Goal: Task Accomplishment & Management: Complete application form

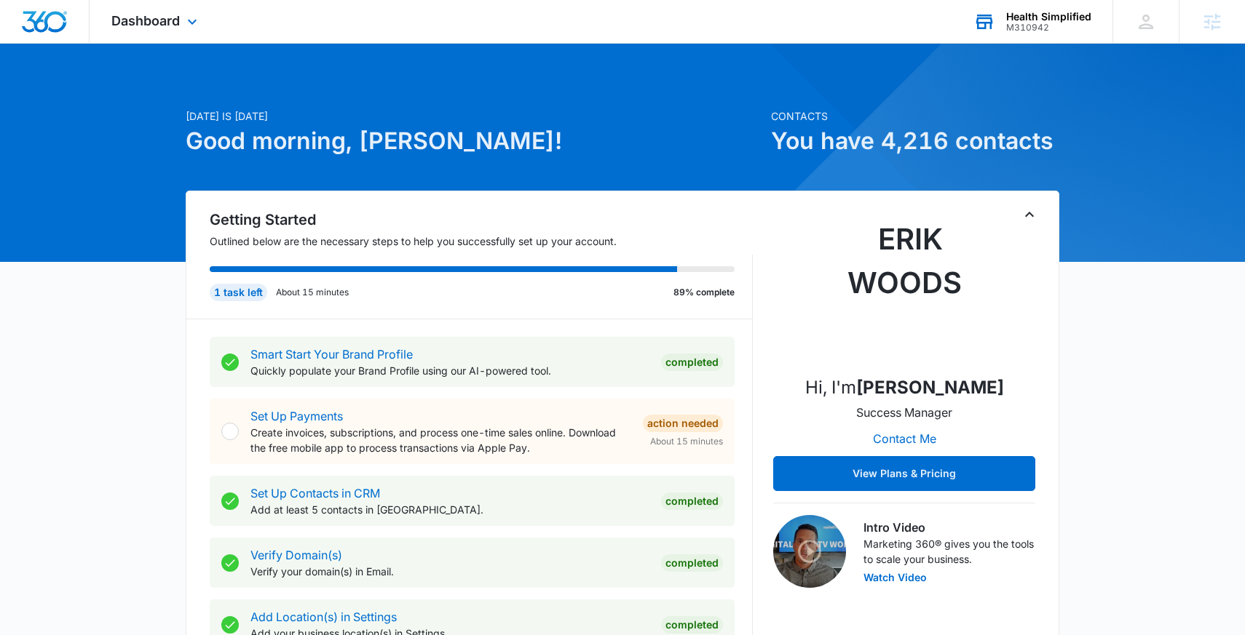
click at [1040, 9] on div "Health Simplified M310942 Your Accounts View All" at bounding box center [1031, 21] width 161 height 43
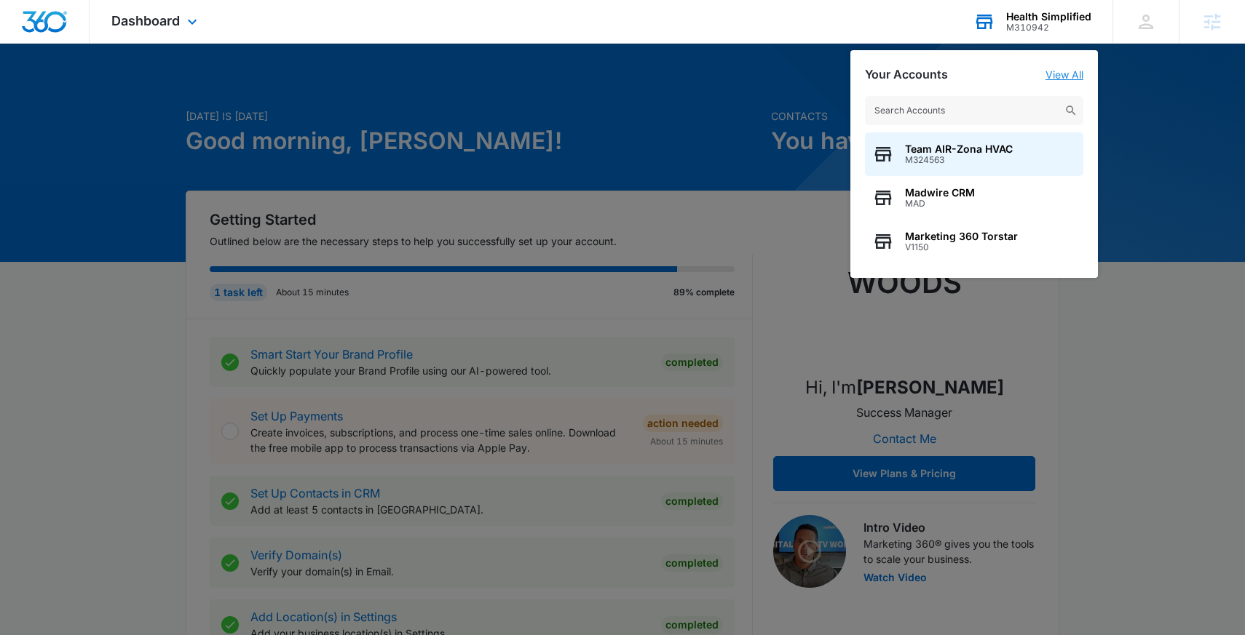
click at [1068, 76] on link "View All" at bounding box center [1064, 74] width 38 height 12
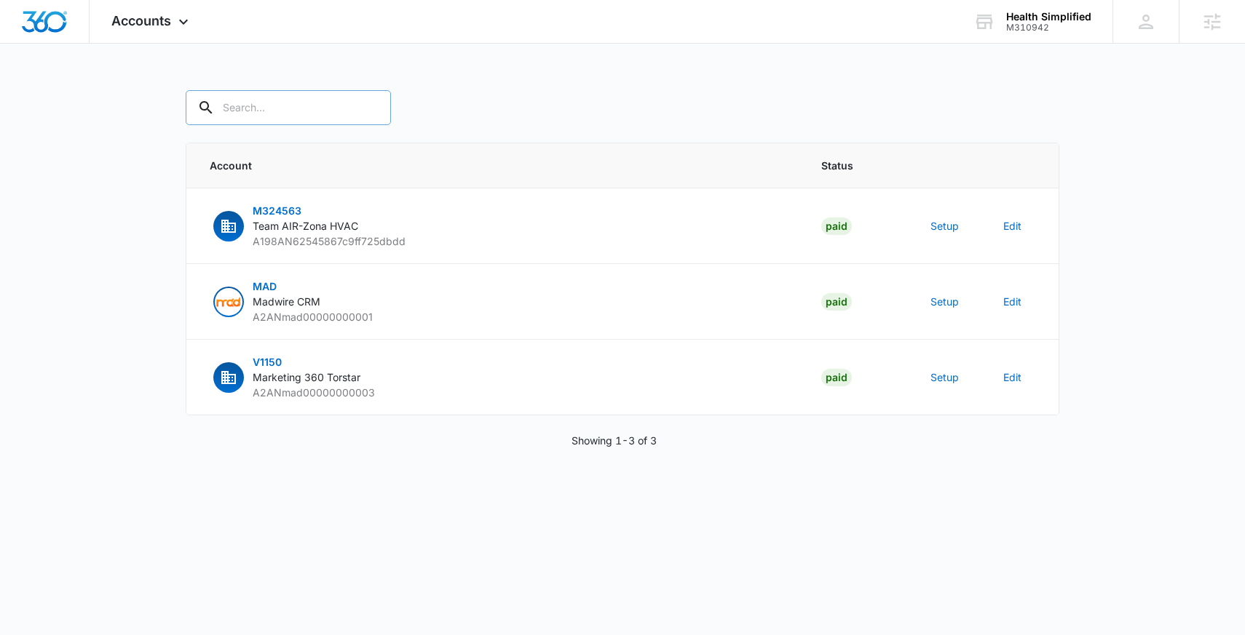
click at [312, 121] on input "text" at bounding box center [288, 107] width 205 height 35
paste input "M310942"
type input "M310942"
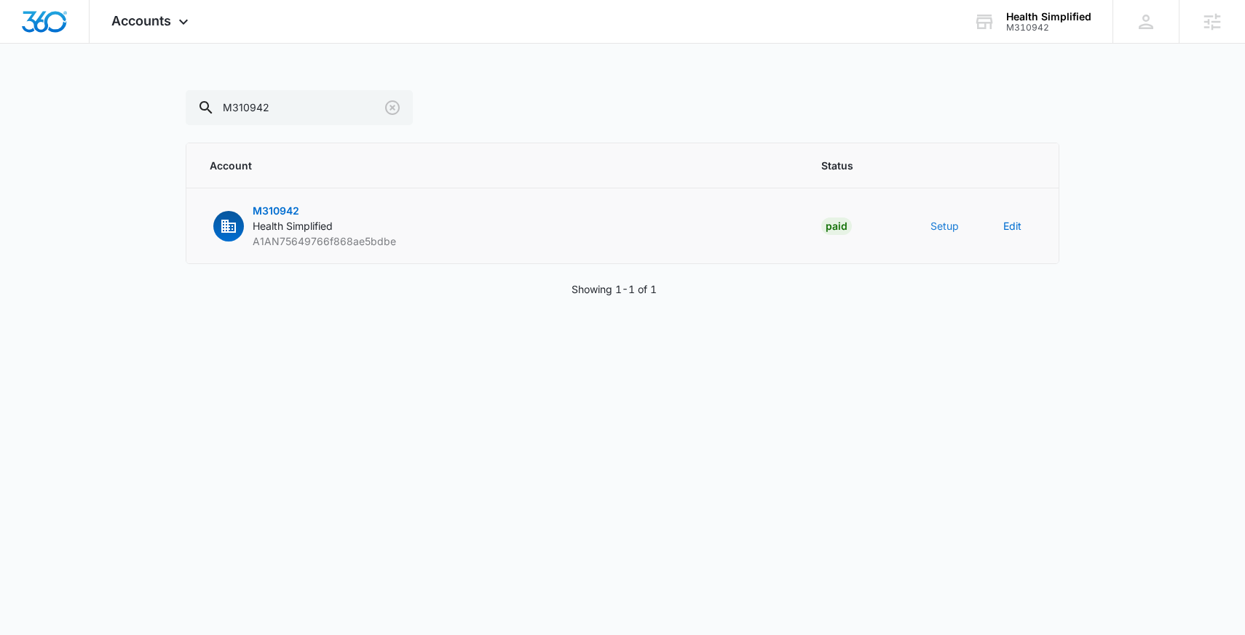
click at [948, 223] on button "Setup" at bounding box center [944, 225] width 28 height 15
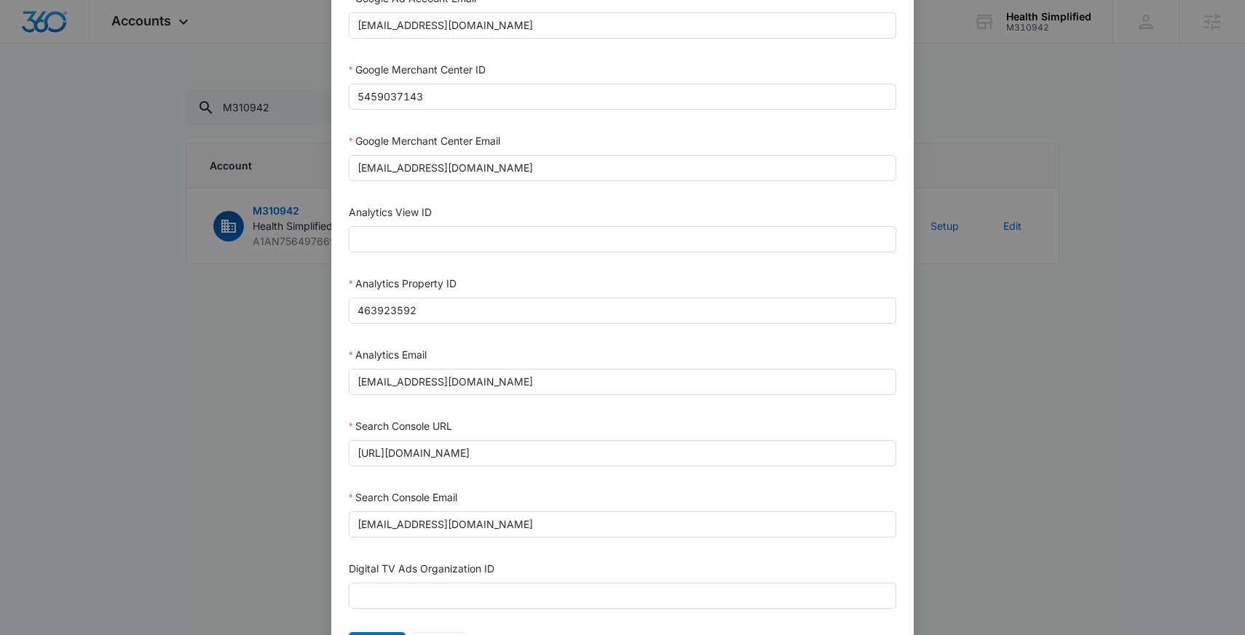
scroll to position [662, 0]
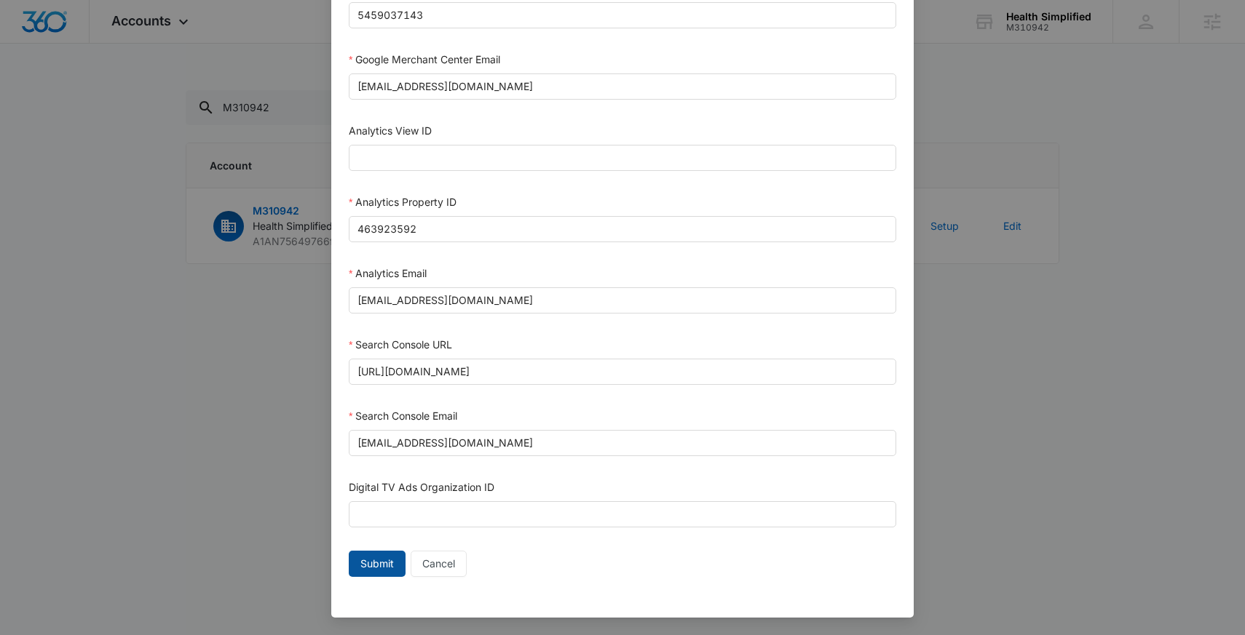
click at [374, 560] on span "Submit" at bounding box center [376, 564] width 33 height 16
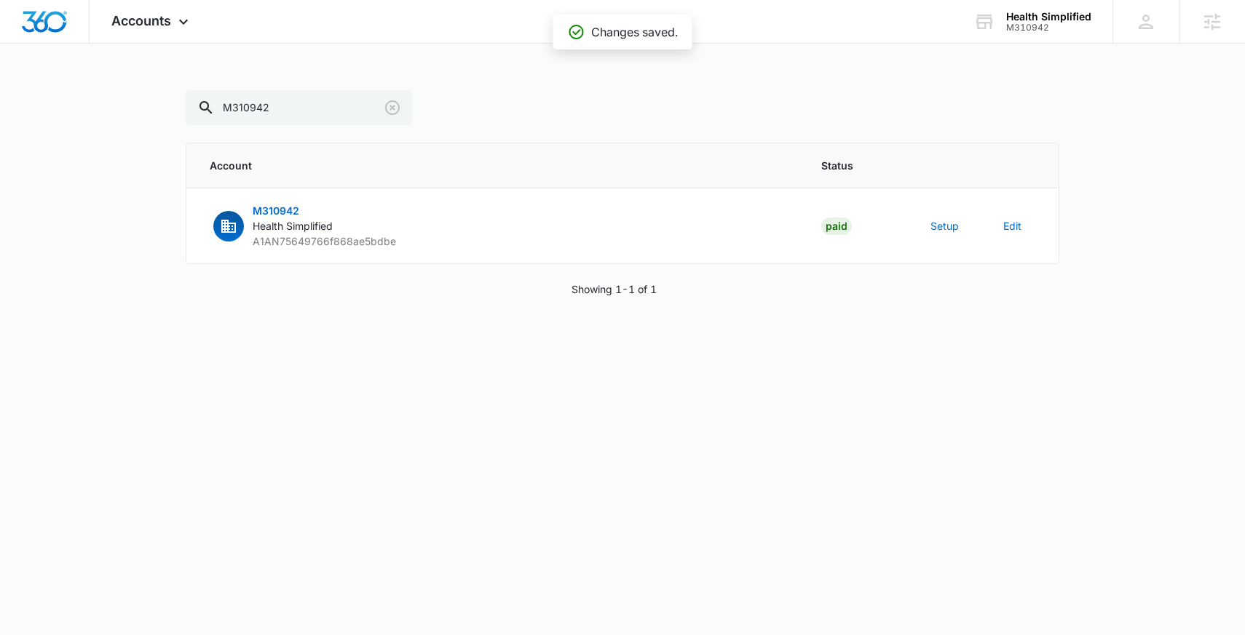
scroll to position [648, 0]
click at [929, 233] on td "Setup" at bounding box center [949, 227] width 73 height 76
click at [932, 227] on button "Setup" at bounding box center [944, 225] width 28 height 15
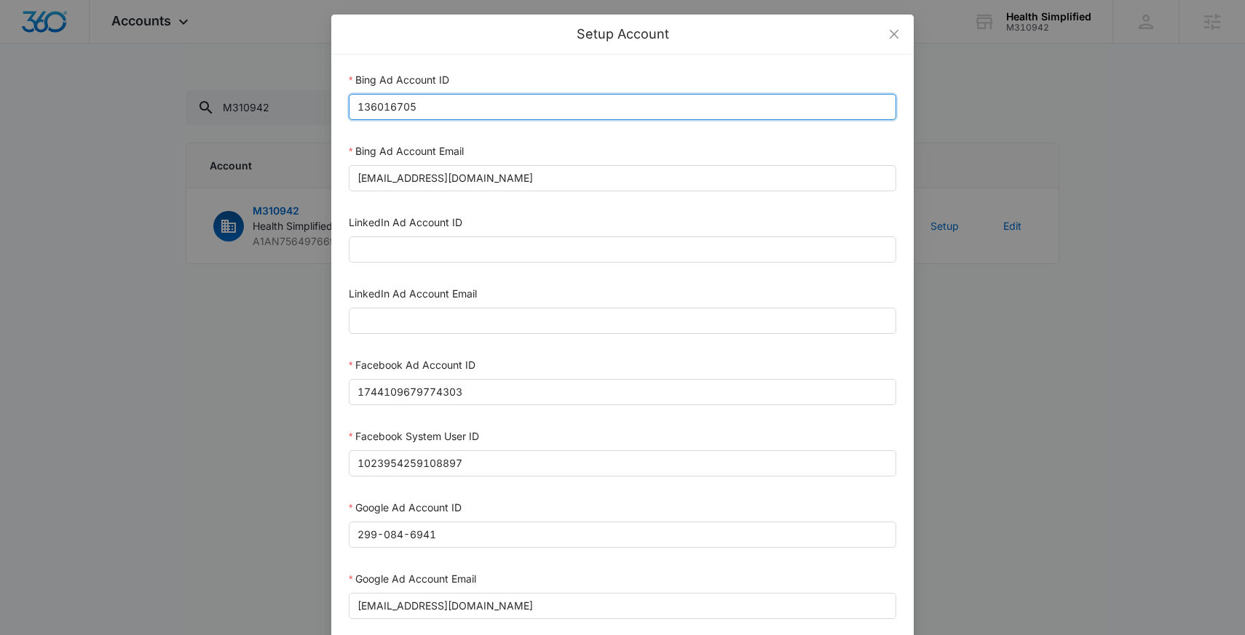
click at [477, 107] on input "136016705" at bounding box center [622, 107] width 547 height 26
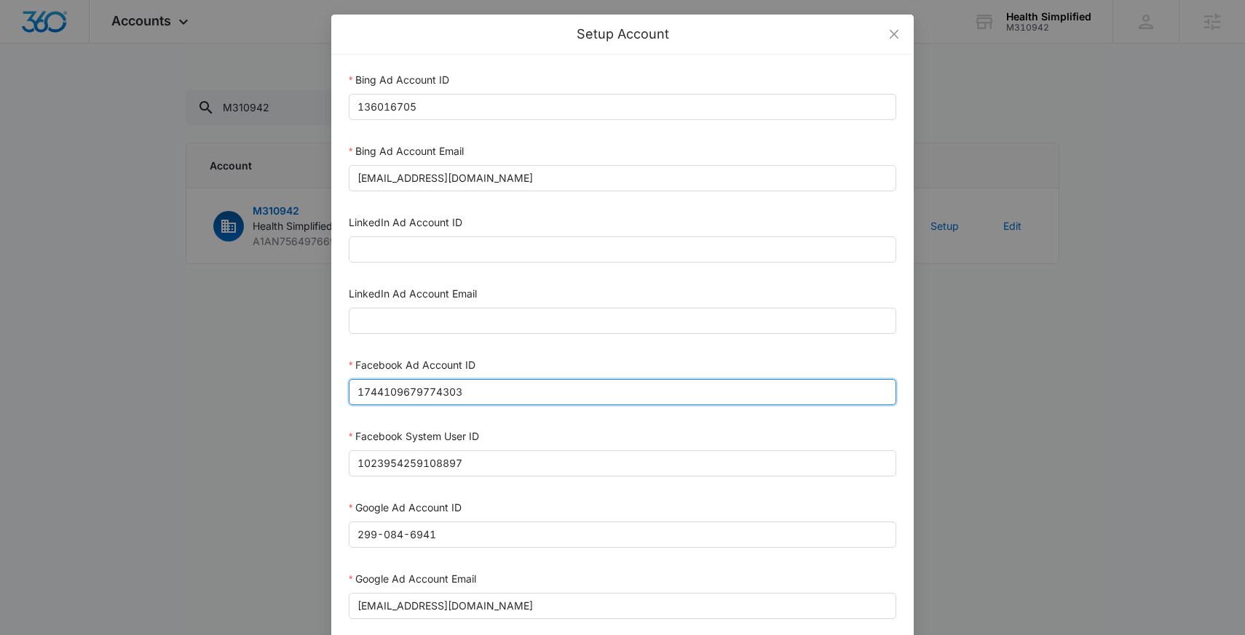
click at [517, 389] on input "1744109679774303" at bounding box center [622, 392] width 547 height 26
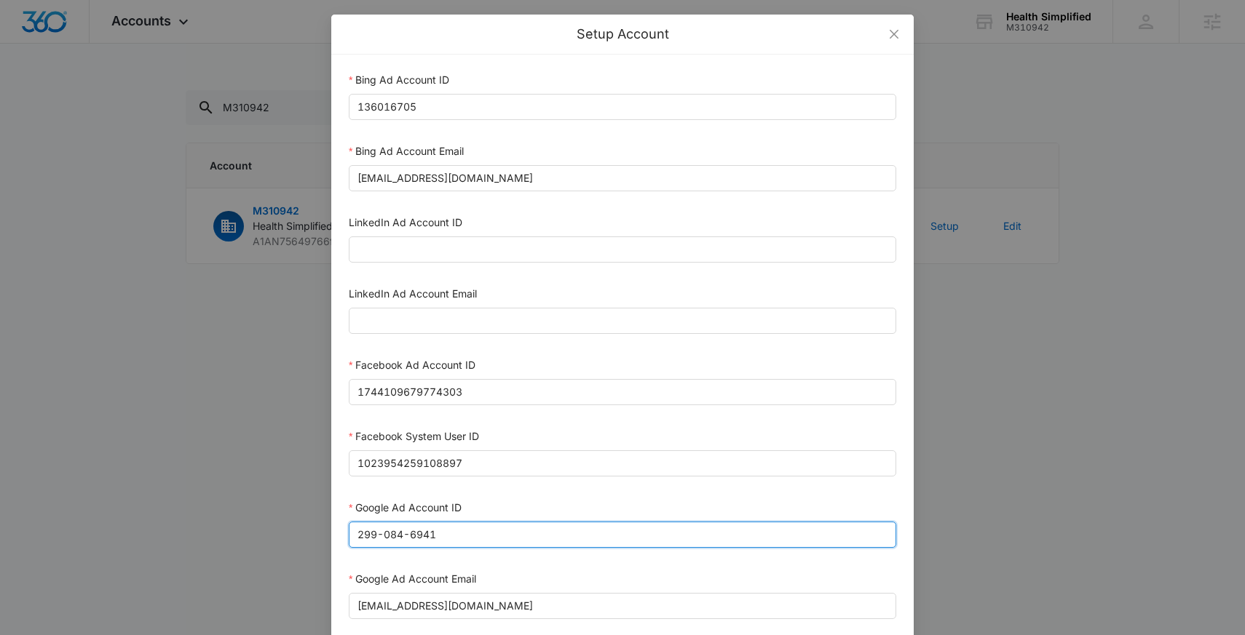
click at [477, 530] on input "299-084-6941" at bounding box center [622, 535] width 547 height 26
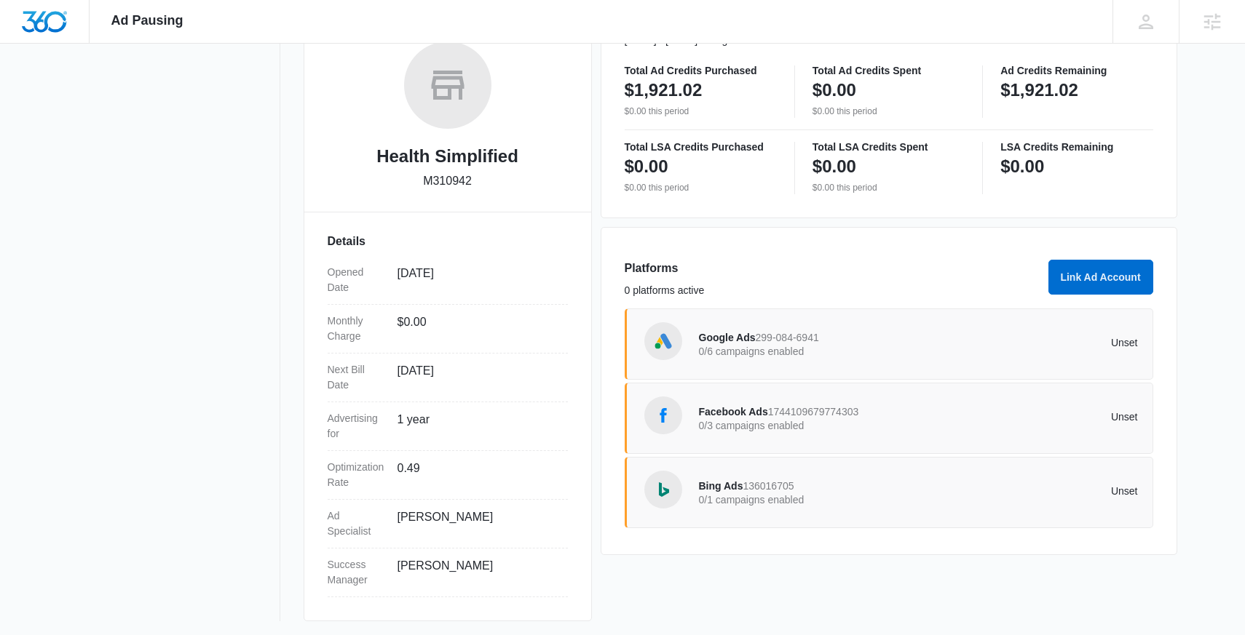
scroll to position [241, 0]
